Goal: Use online tool/utility: Utilize a website feature to perform a specific function

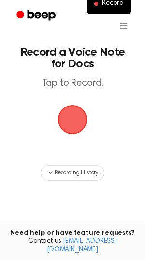
click at [75, 117] on span "button" at bounding box center [72, 119] width 27 height 27
click at [81, 114] on span "button" at bounding box center [72, 119] width 27 height 27
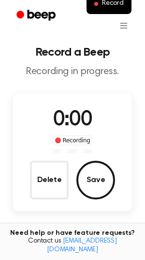
click at [78, 119] on span "0:00" at bounding box center [72, 120] width 39 height 20
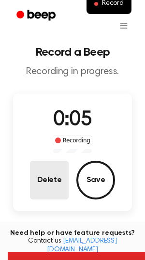
click at [62, 170] on button "Delete" at bounding box center [49, 179] width 39 height 39
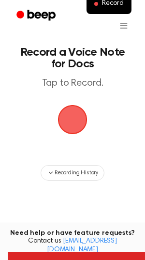
click at [76, 120] on span "button" at bounding box center [72, 119] width 27 height 27
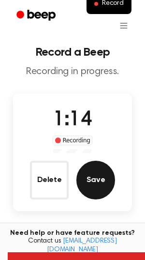
click at [93, 170] on button "Save" at bounding box center [95, 179] width 39 height 39
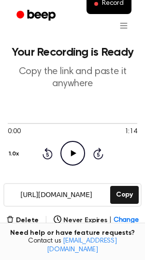
click at [69, 147] on icon "Play Audio" at bounding box center [72, 153] width 25 height 25
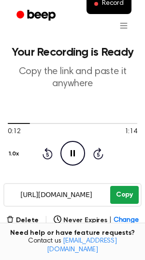
click at [128, 195] on button "Copy" at bounding box center [124, 195] width 29 height 18
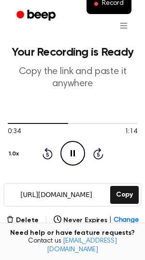
click at [77, 146] on icon "Pause Audio" at bounding box center [72, 153] width 25 height 25
click at [42, 154] on icon "Rewind 5 seconds" at bounding box center [47, 153] width 11 height 13
drag, startPoint x: 58, startPoint y: 124, endPoint x: 7, endPoint y: 124, distance: 50.8
click at [8, 124] on div at bounding box center [73, 123] width 130 height 8
click at [73, 153] on icon at bounding box center [73, 153] width 5 height 6
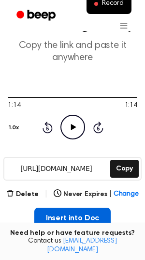
scroll to position [73, 0]
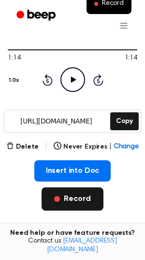
click at [71, 203] on button "Record" at bounding box center [72, 198] width 61 height 23
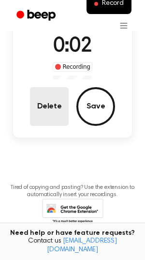
click at [51, 113] on button "Delete" at bounding box center [49, 106] width 39 height 39
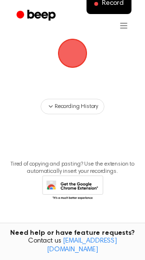
scroll to position [43, 0]
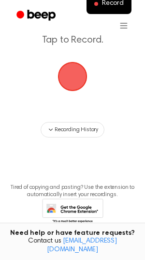
click at [73, 73] on span "button" at bounding box center [72, 76] width 27 height 27
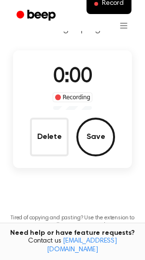
scroll to position [73, 0]
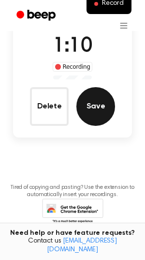
click at [90, 108] on button "Save" at bounding box center [95, 106] width 39 height 39
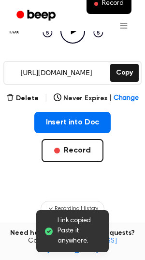
scroll to position [119, 0]
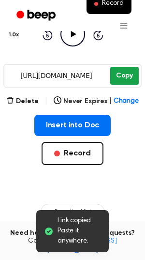
click at [119, 78] on button "Copy" at bounding box center [124, 76] width 29 height 18
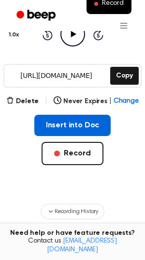
click at [58, 121] on button "Insert into Doc" at bounding box center [72, 125] width 77 height 21
